Goal: Navigation & Orientation: Find specific page/section

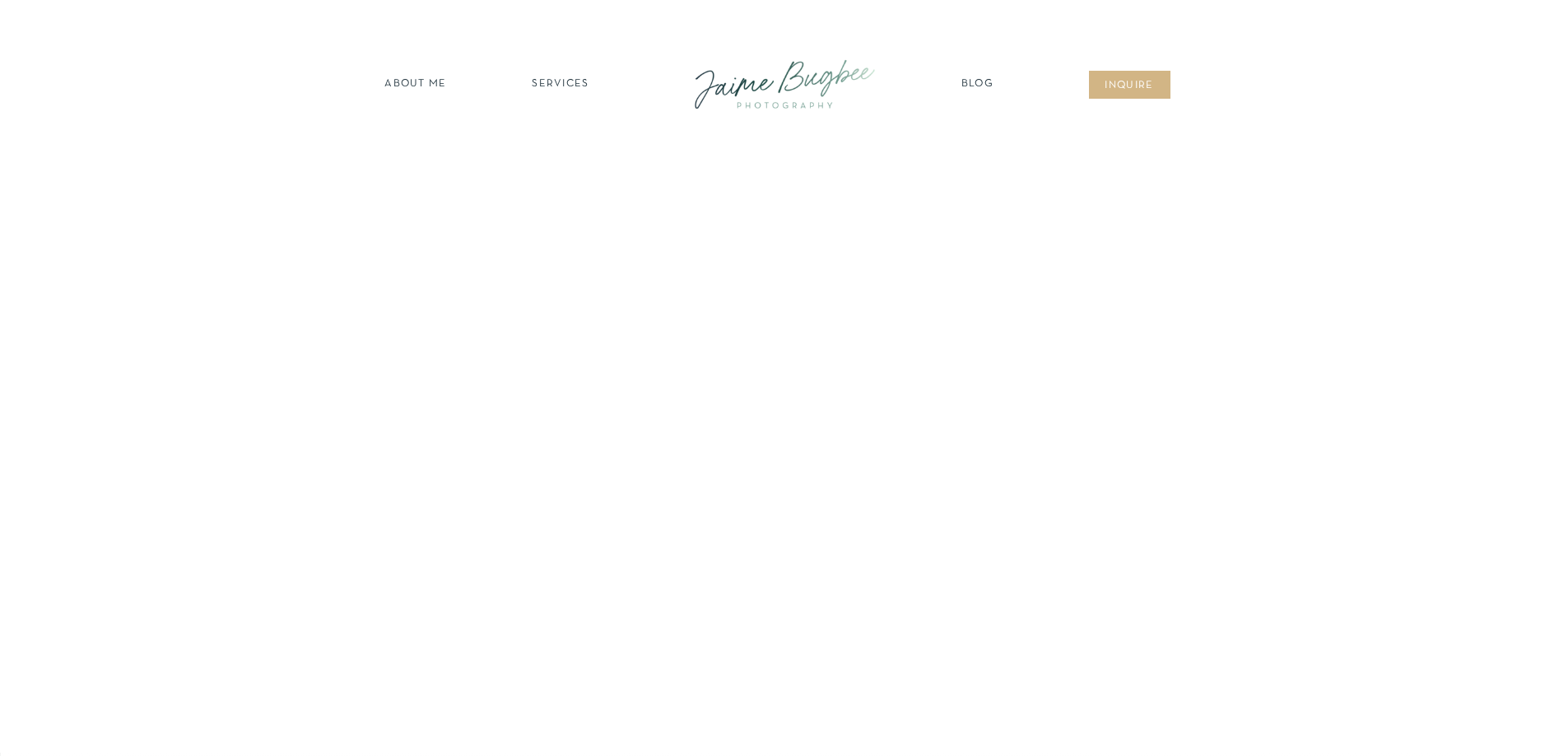
click at [420, 83] on nav "about ME" at bounding box center [416, 85] width 72 height 16
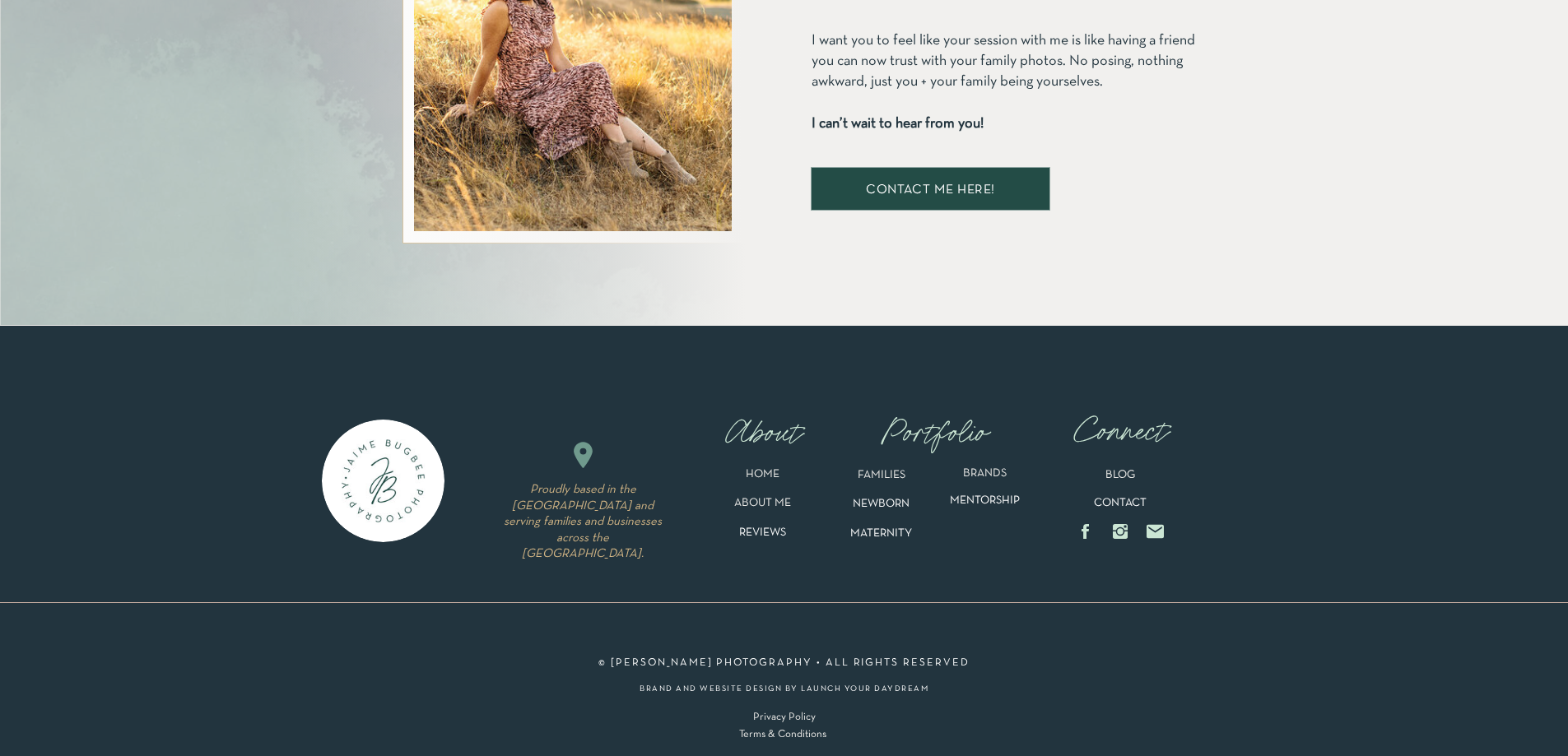
scroll to position [3309, 0]
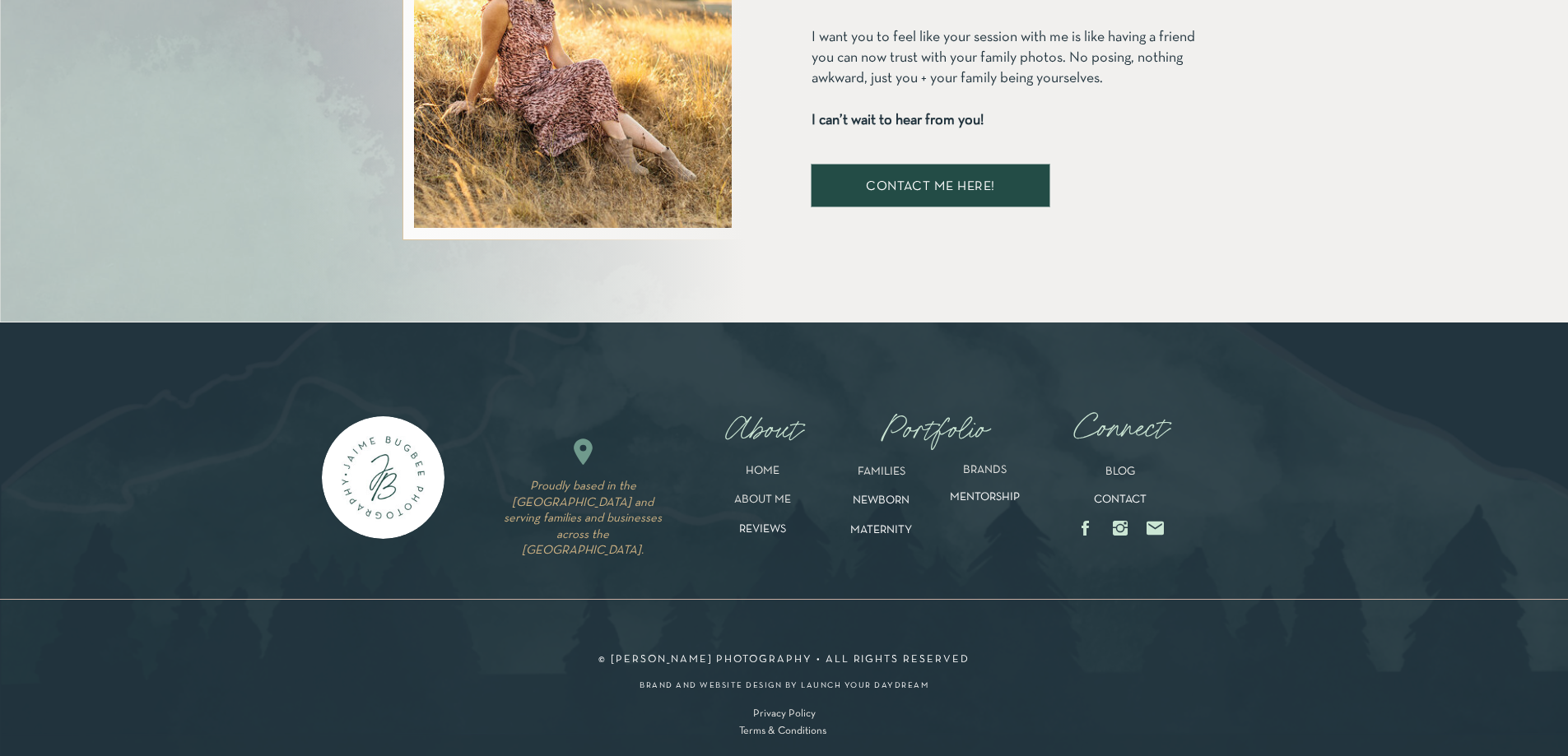
click at [1001, 473] on p "BRANDS" at bounding box center [985, 478] width 96 height 27
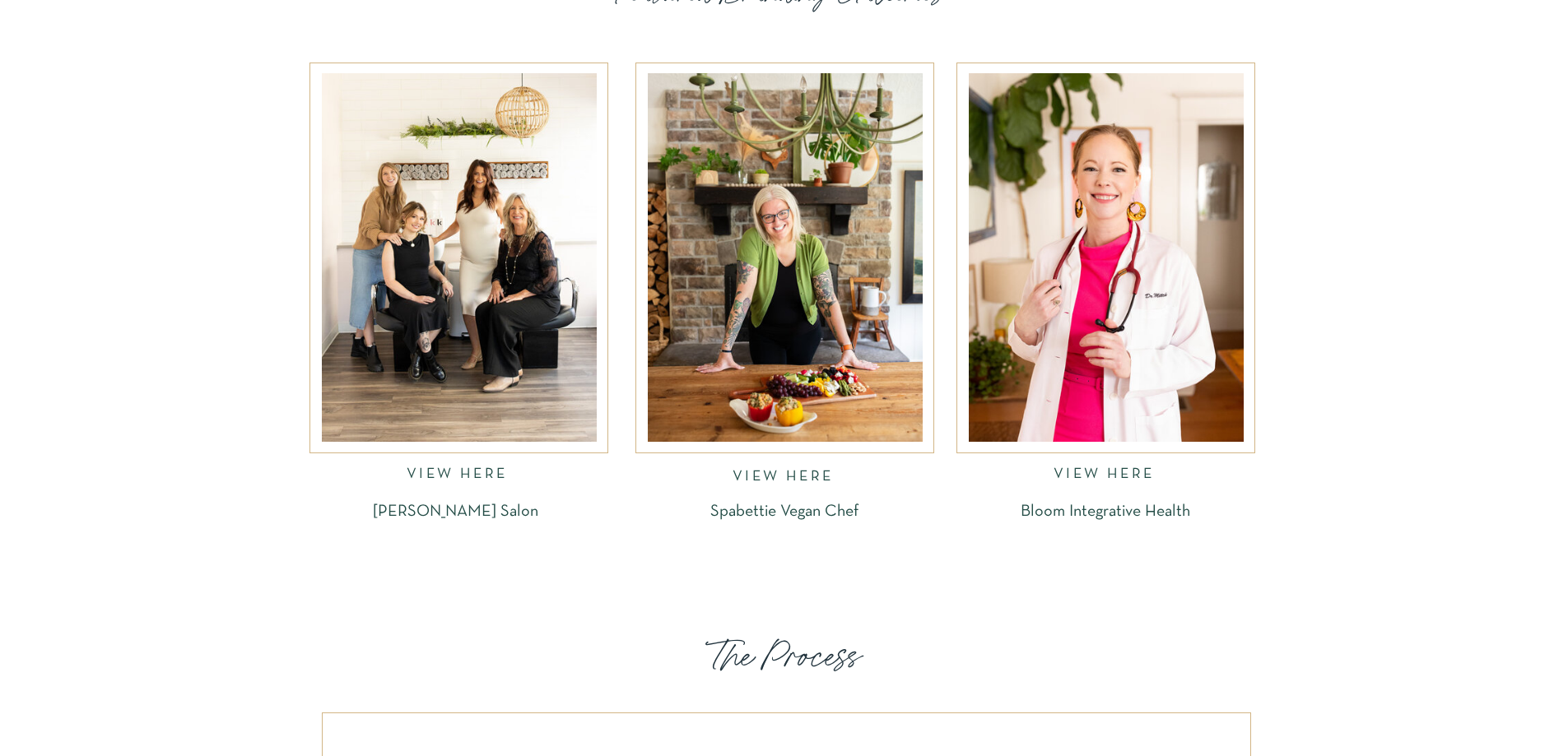
scroll to position [2304, 0]
